Goal: Check status: Check status

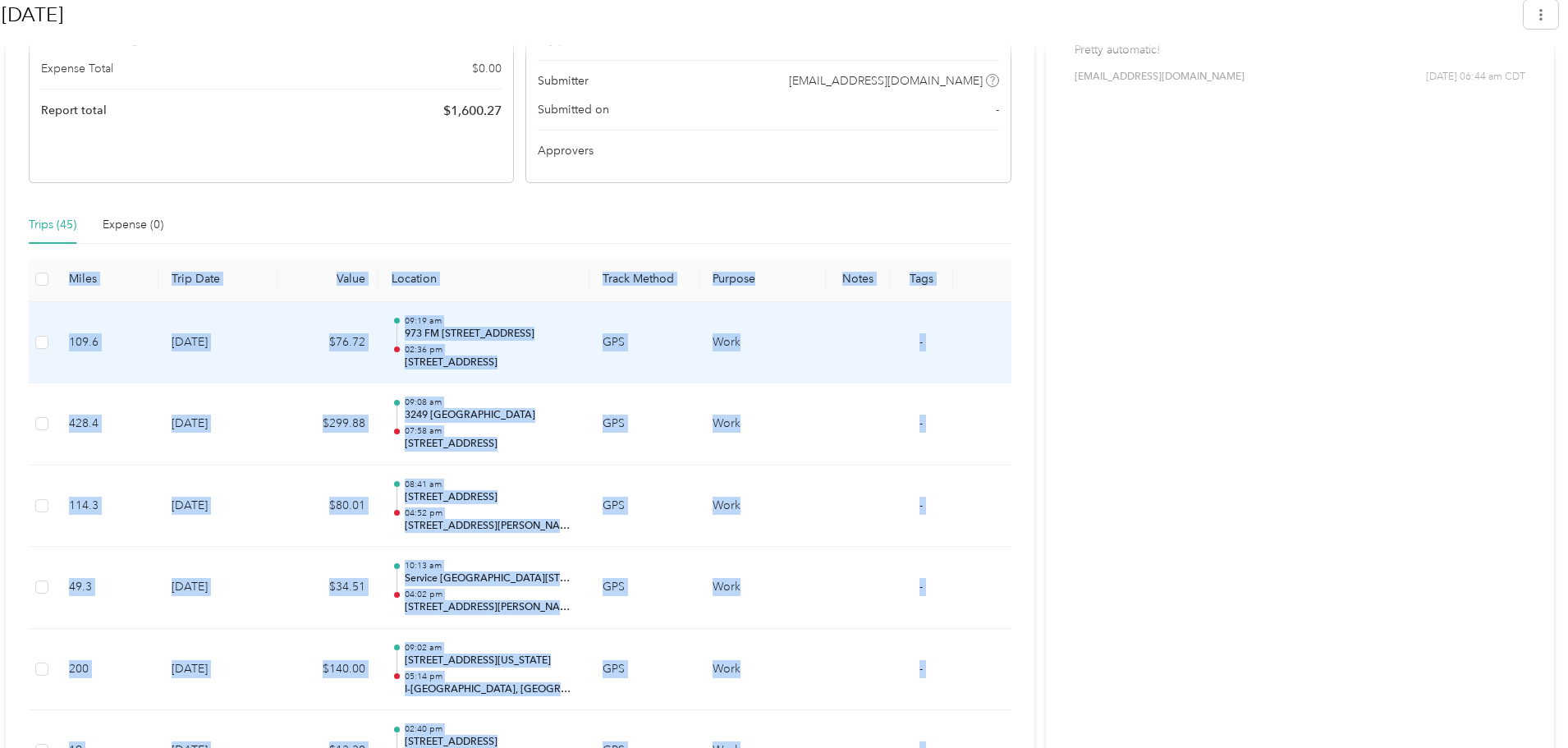
scroll to position [458, 0]
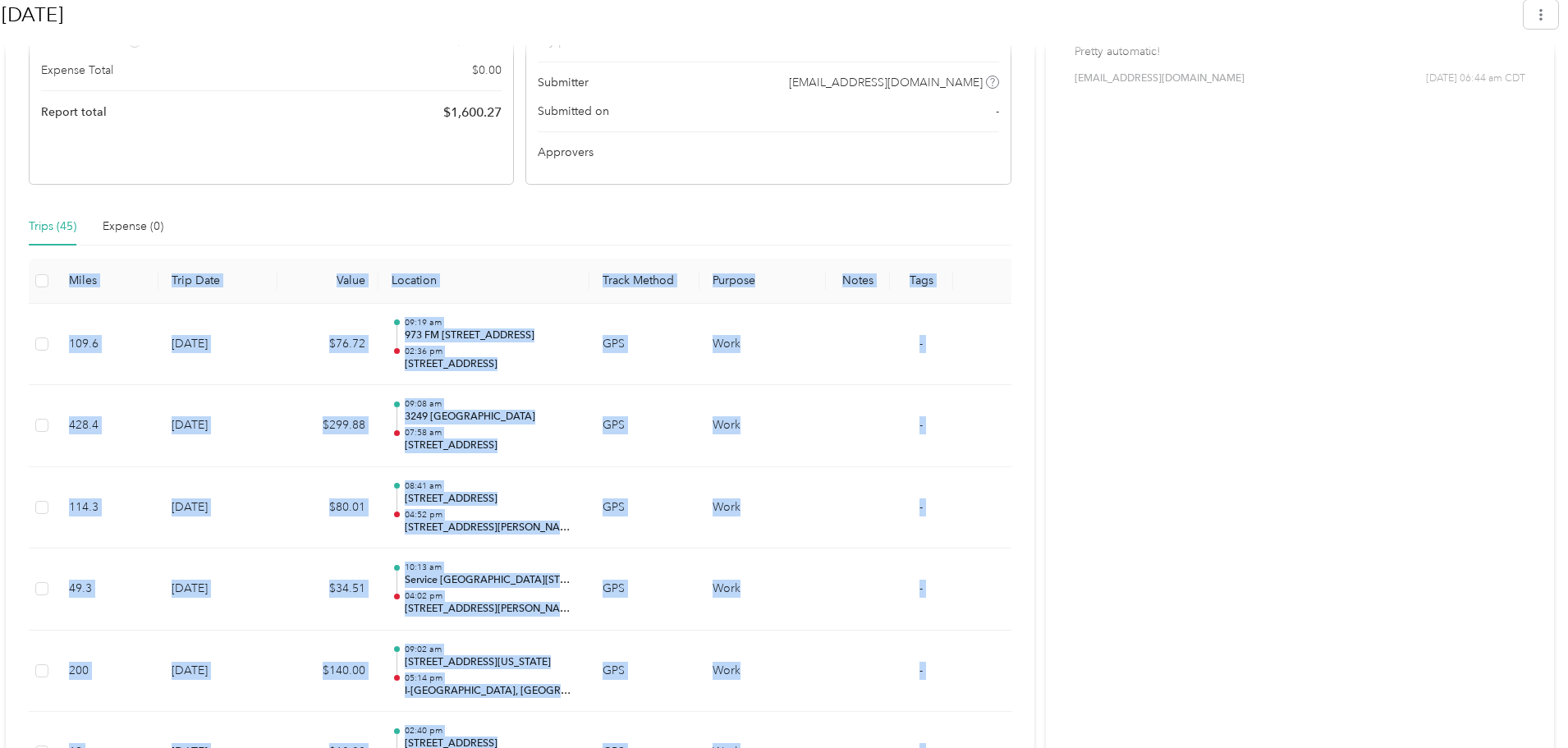
drag, startPoint x: 768, startPoint y: 650, endPoint x: 50, endPoint y: 276, distance: 809.6
copy table "Lorem Ipsu Dolo Sitam Consecte Adipi Elitse Doeiusm Tempo Inci 663.1 7-32-3396 …"
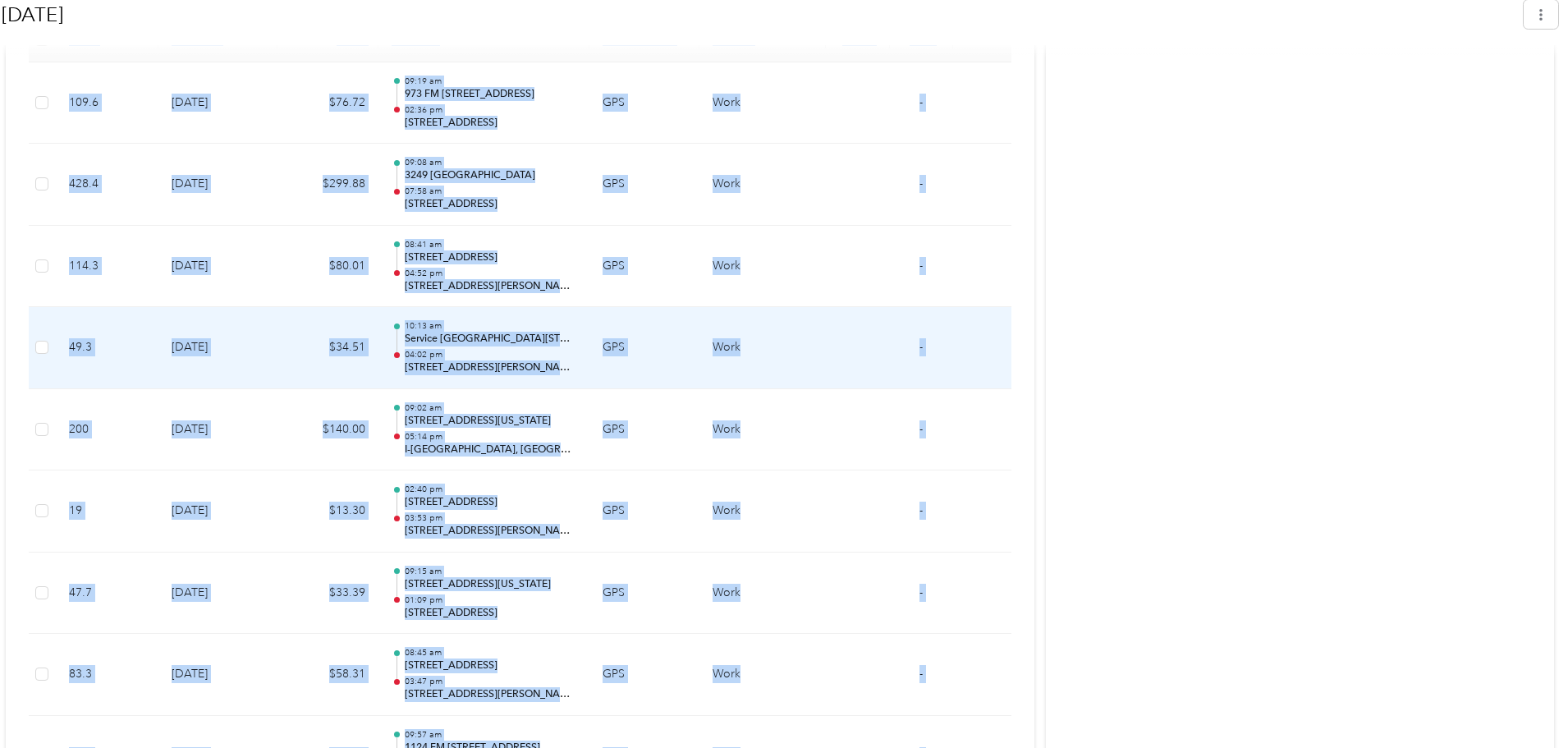
scroll to position [704, 0]
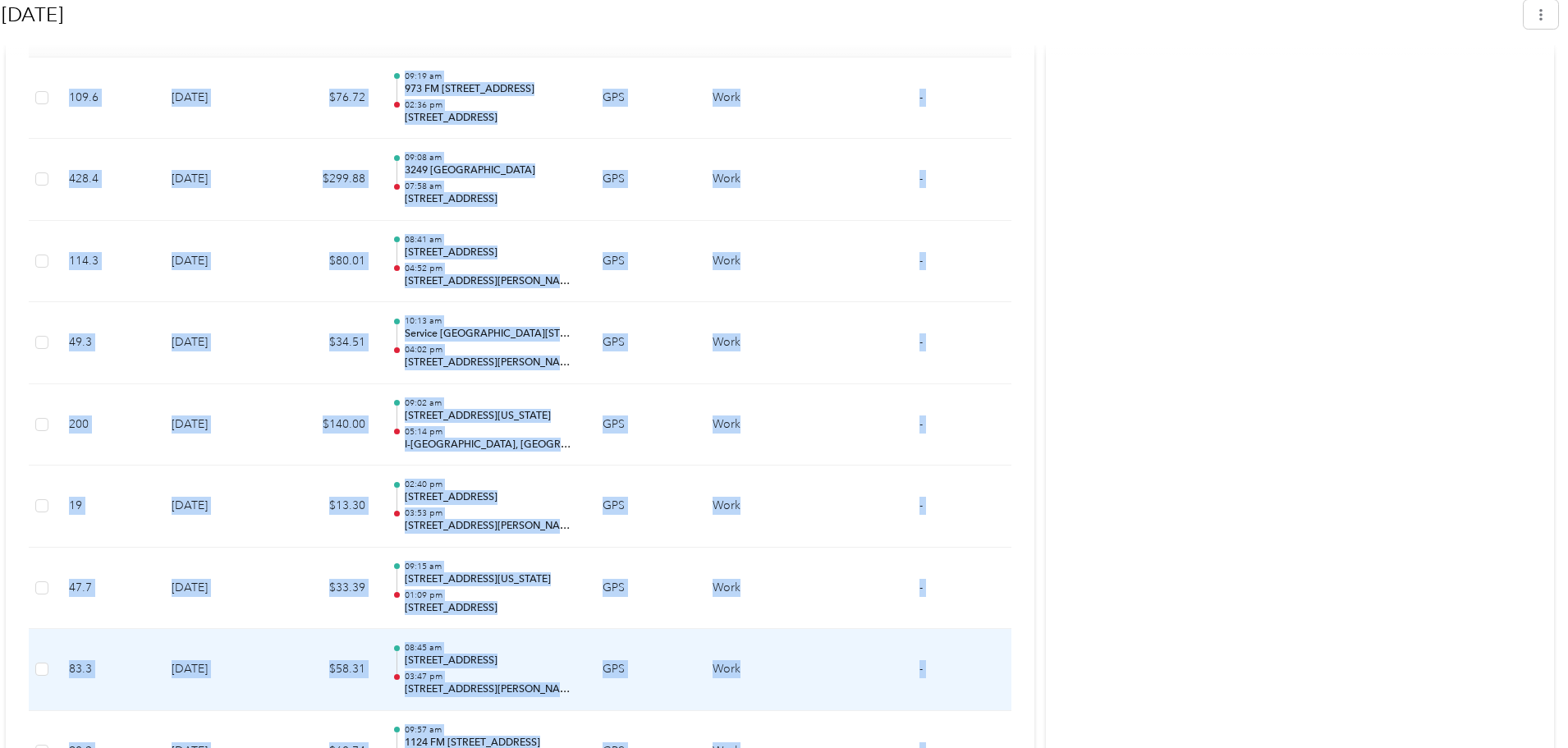
click at [263, 668] on td "[DATE]" at bounding box center [217, 670] width 118 height 82
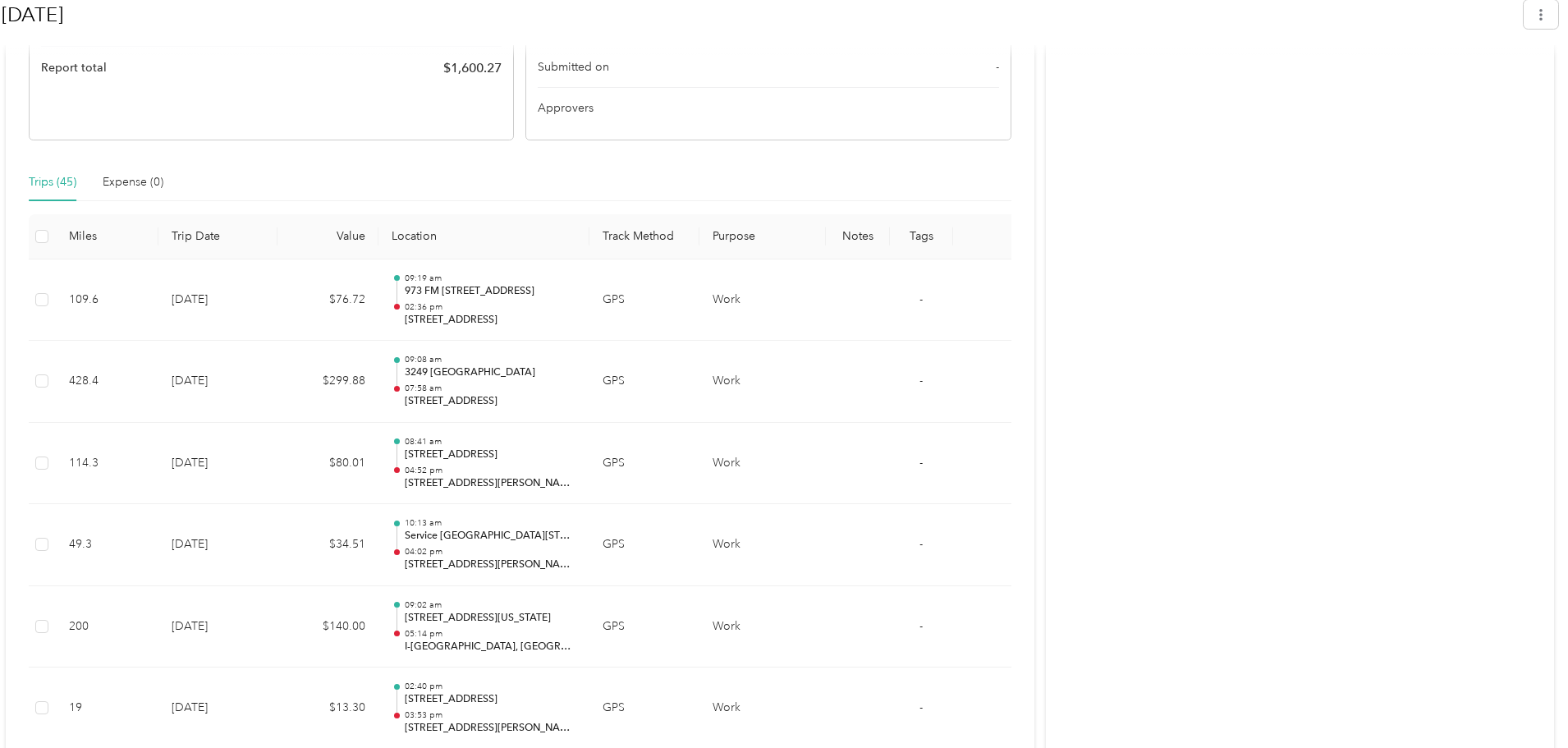
scroll to position [485, 0]
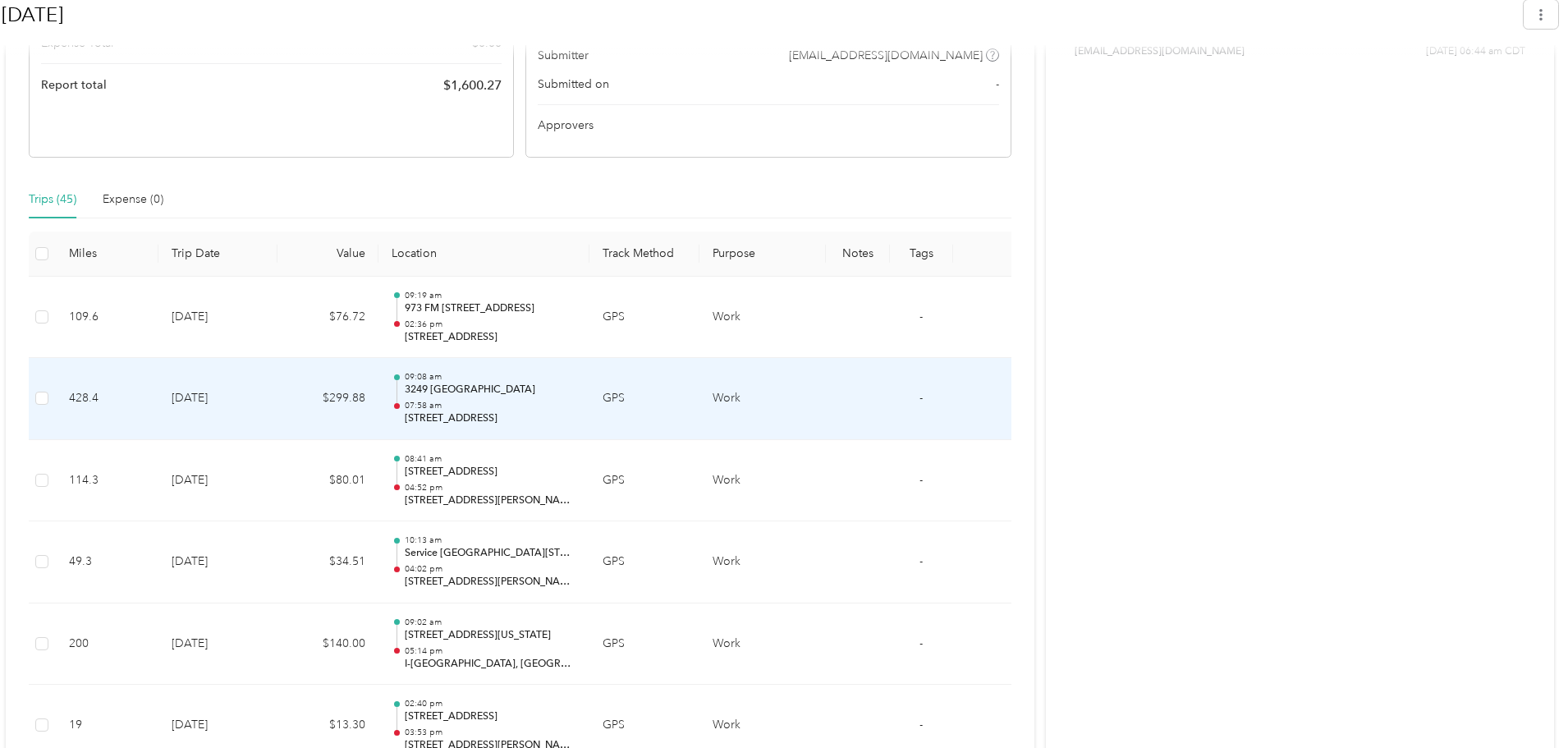
click at [419, 395] on p "3249 [GEOGRAPHIC_DATA]" at bounding box center [490, 389] width 172 height 15
click at [510, 394] on p "3249 [GEOGRAPHIC_DATA]" at bounding box center [490, 389] width 172 height 15
click at [614, 401] on td "GPS" at bounding box center [644, 399] width 110 height 82
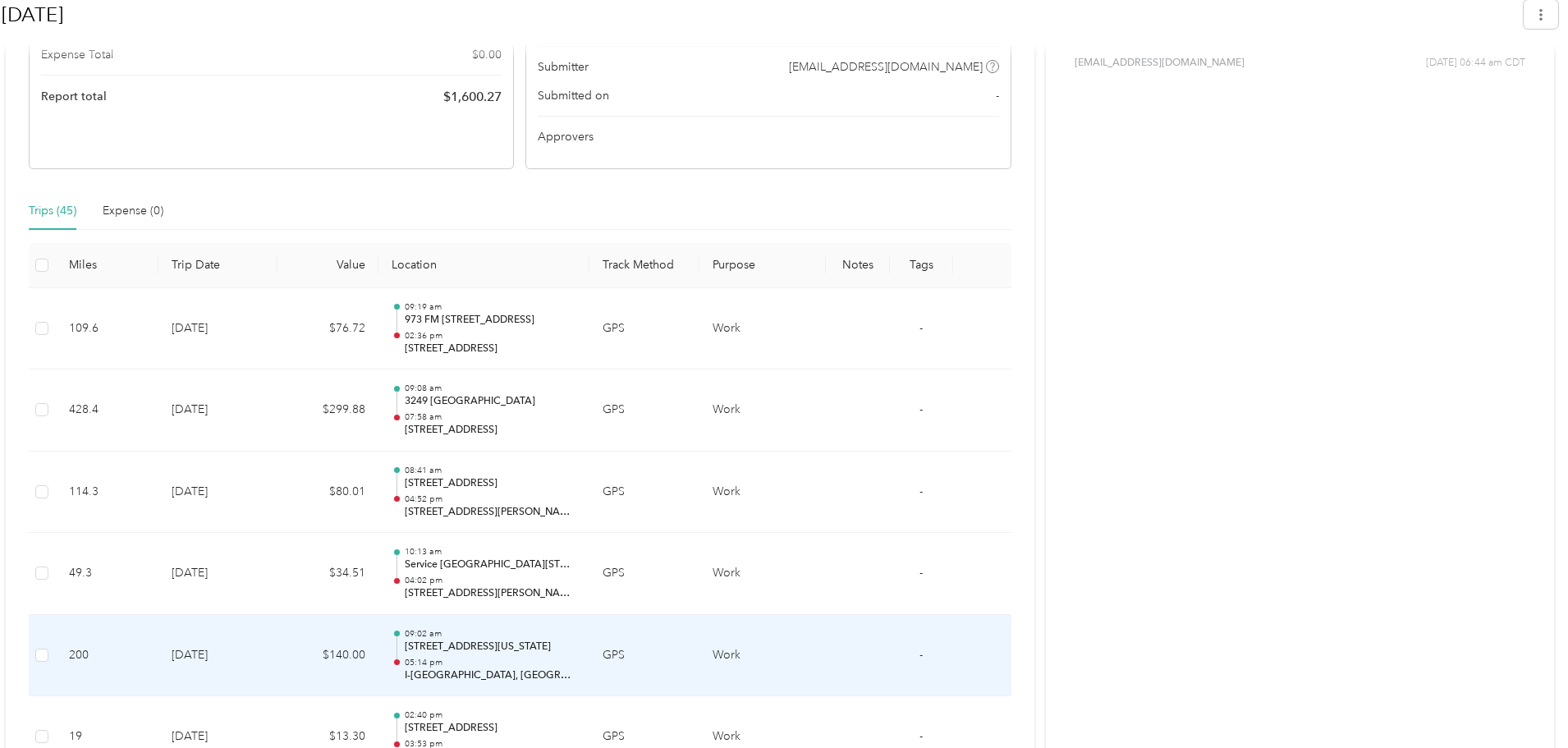
scroll to position [458, 0]
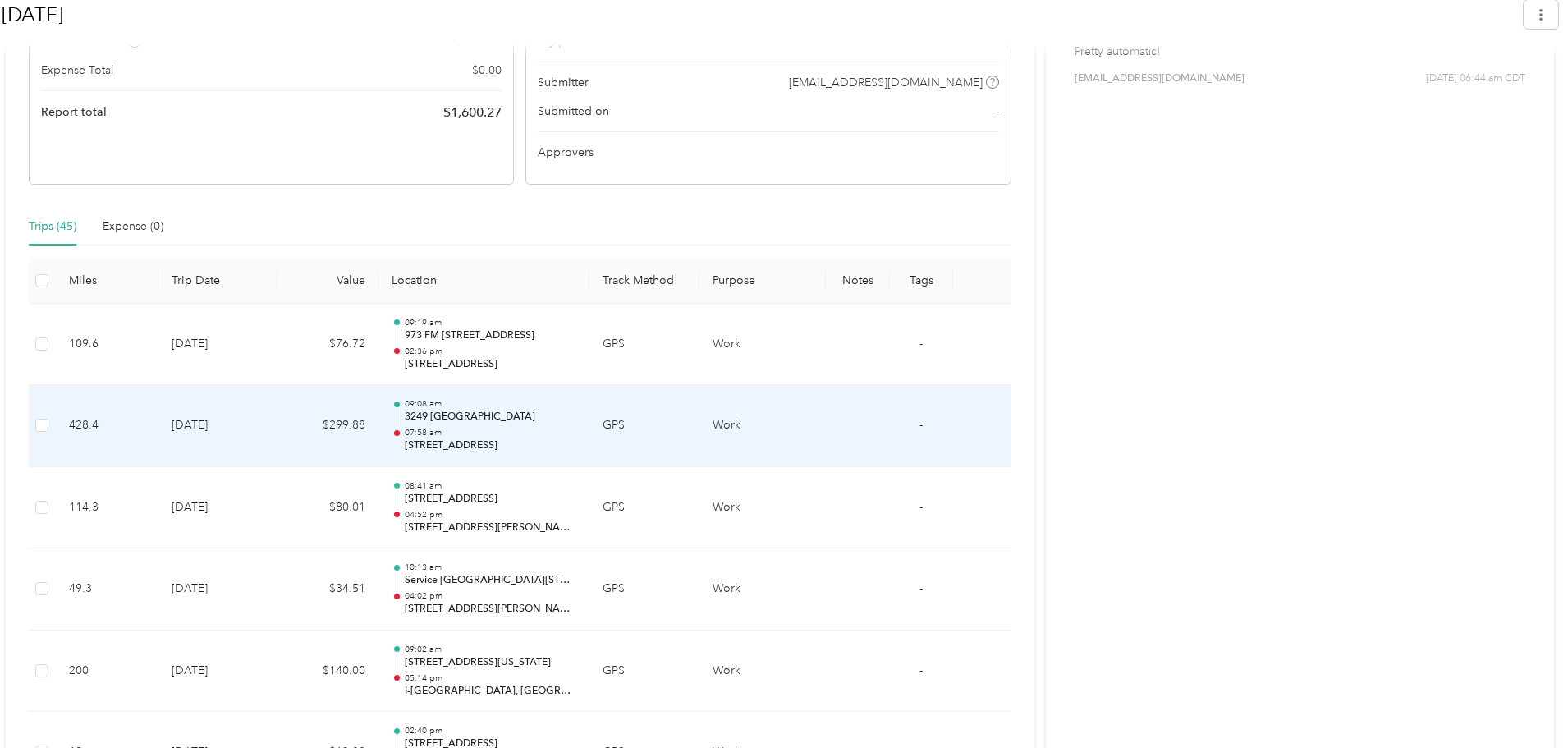
click at [417, 429] on p "07:58 am" at bounding box center [490, 432] width 172 height 11
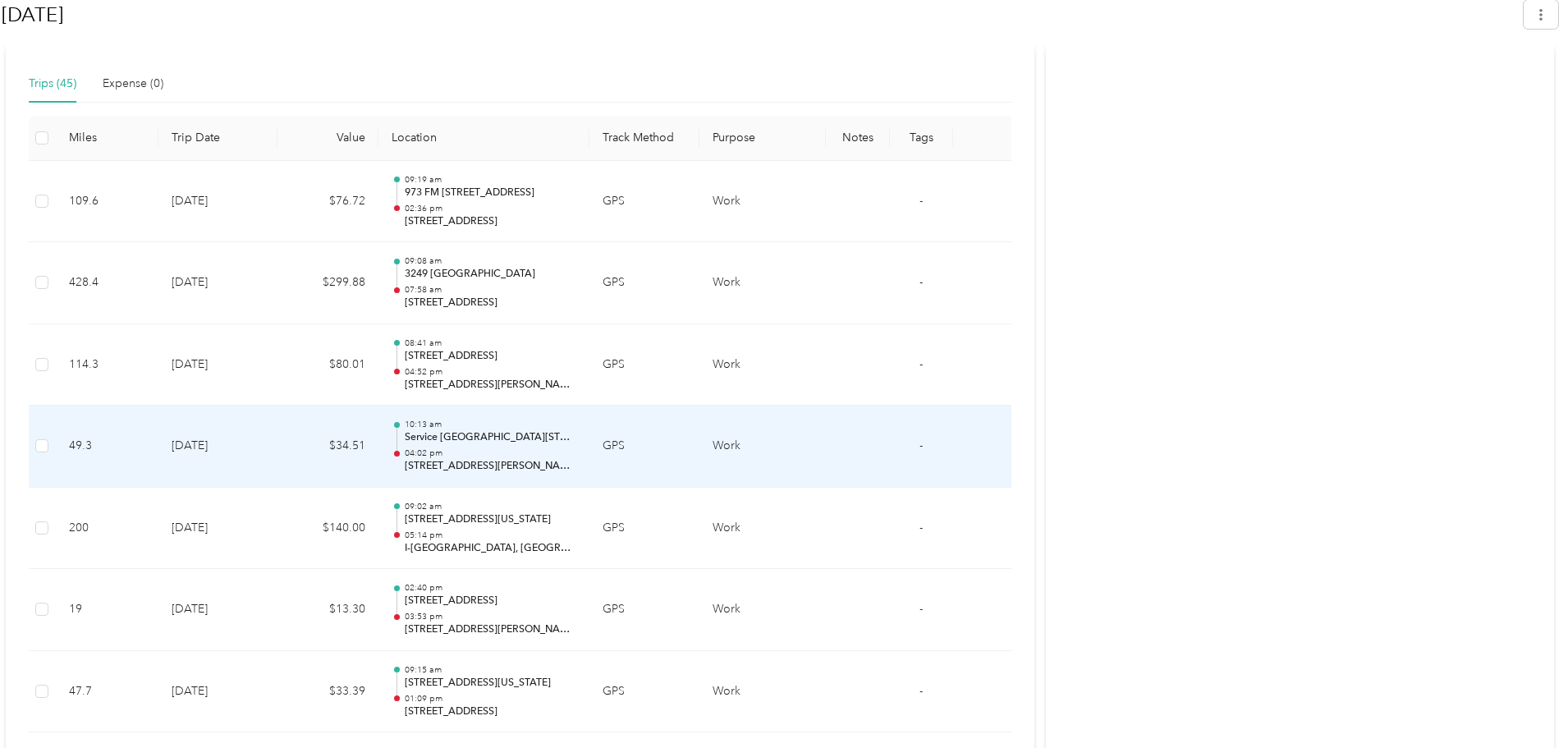
scroll to position [650, 0]
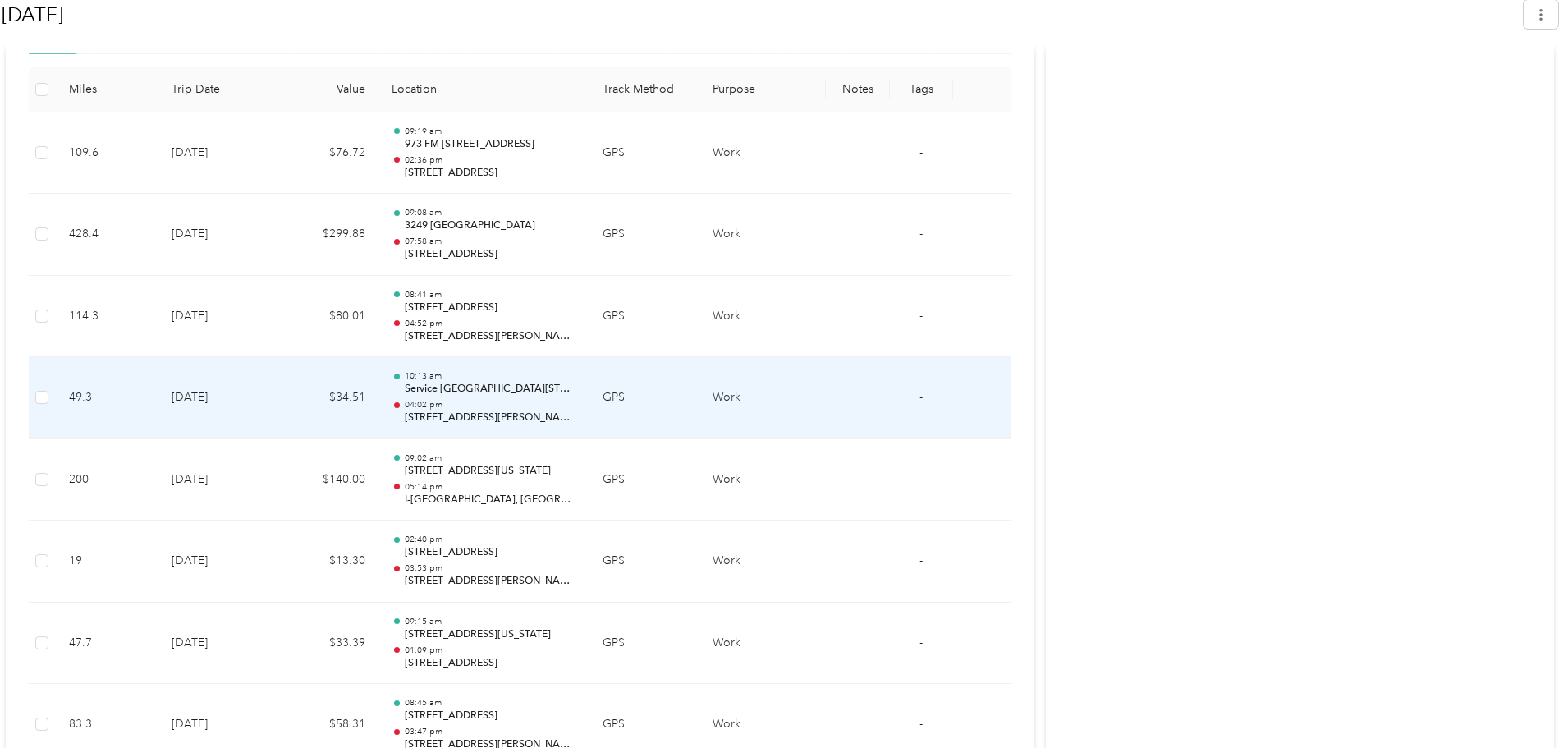
click at [419, 394] on p "Service [GEOGRAPHIC_DATA][STREET_ADDRESS][GEOGRAPHIC_DATA]" at bounding box center [490, 389] width 172 height 15
click at [413, 394] on p "Service [GEOGRAPHIC_DATA][STREET_ADDRESS][GEOGRAPHIC_DATA]" at bounding box center [490, 389] width 172 height 15
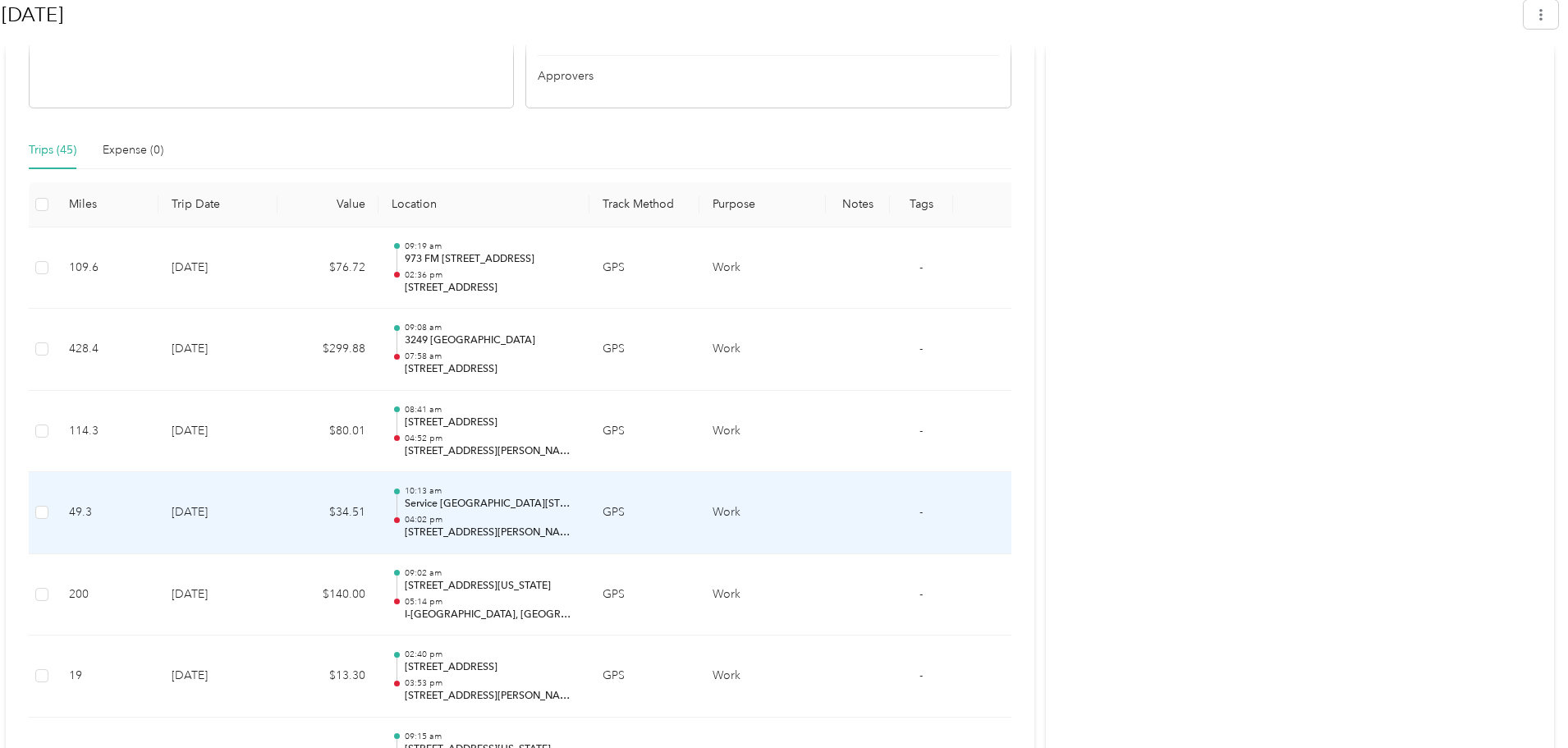
scroll to position [548, 0]
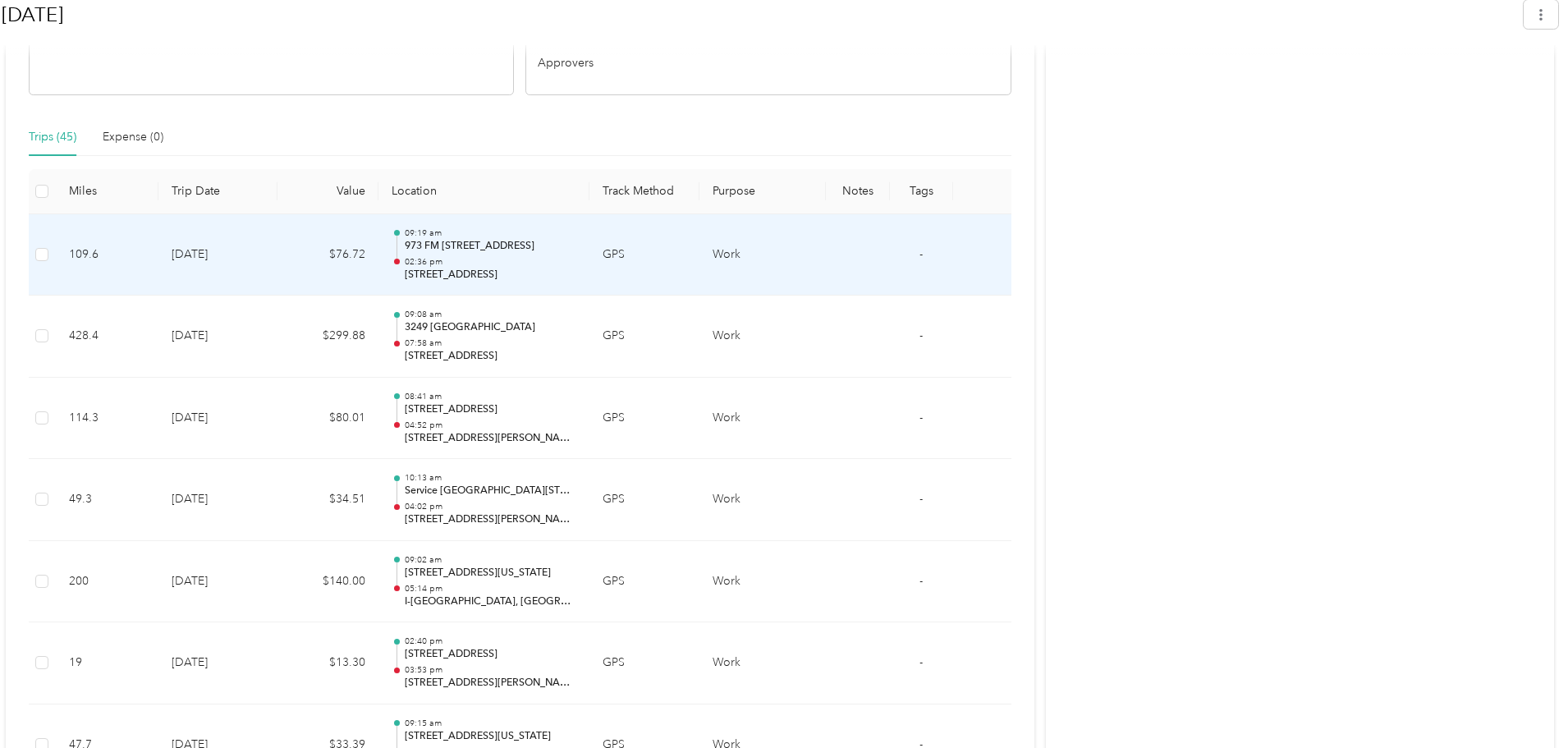
click at [456, 263] on p "02:36 pm" at bounding box center [490, 261] width 172 height 11
click at [410, 250] on p "973 FM [STREET_ADDRESS]" at bounding box center [490, 246] width 172 height 15
click at [860, 241] on td at bounding box center [858, 255] width 63 height 82
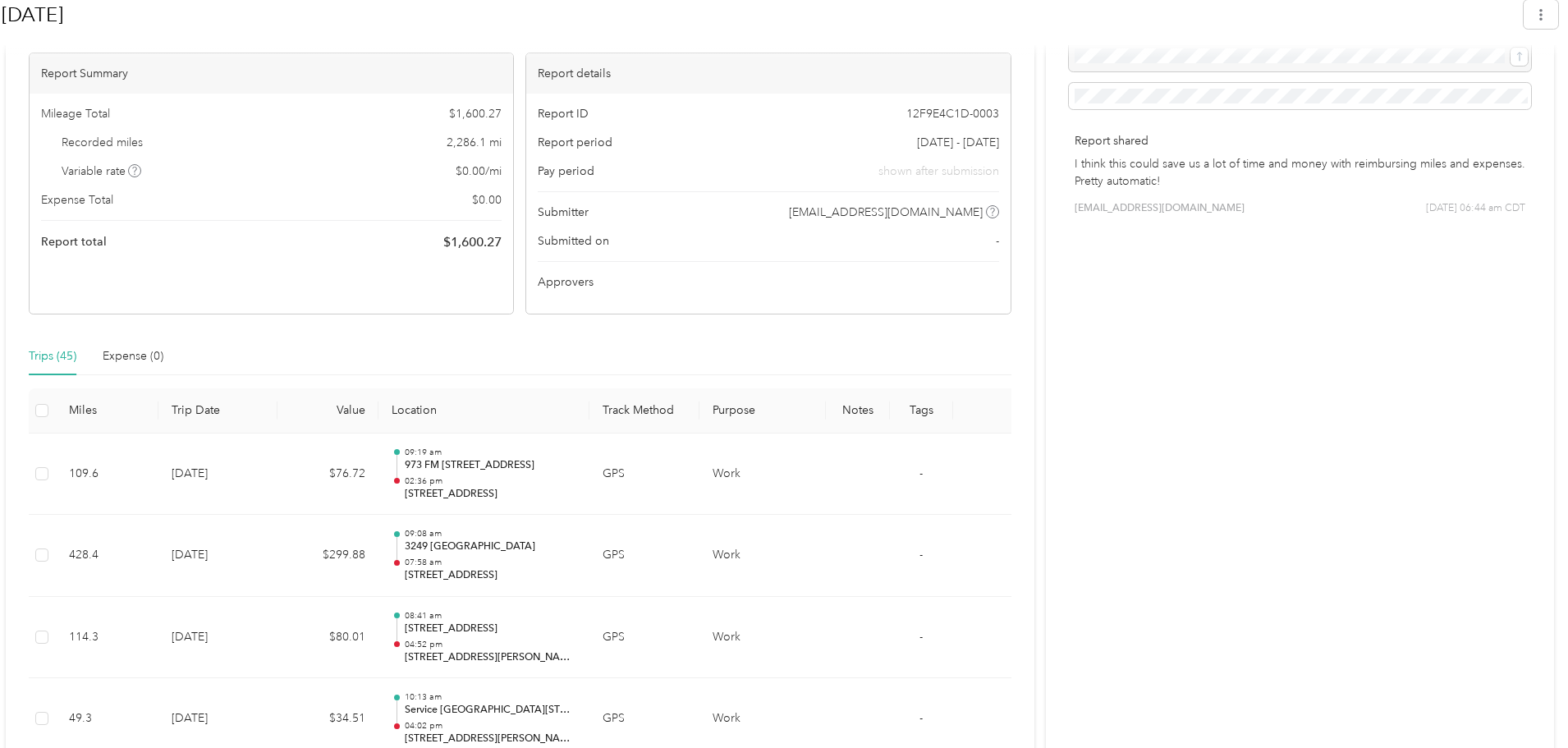
scroll to position [437, 0]
